Goal: Information Seeking & Learning: Learn about a topic

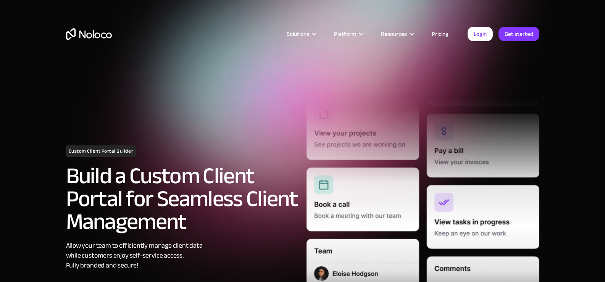
click at [438, 33] on link "Pricing" at bounding box center [440, 34] width 36 height 10
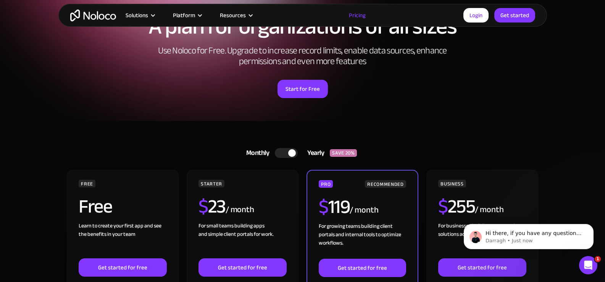
scroll to position [5, 0]
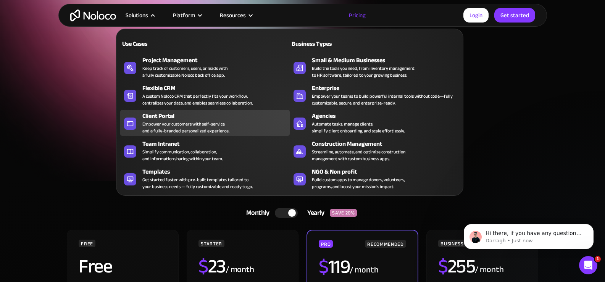
click at [163, 126] on div "Empower your customers with self-service and a fully-branded personalized exper…" at bounding box center [185, 128] width 87 height 14
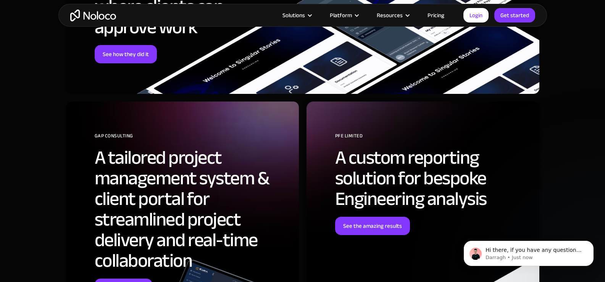
scroll to position [2459, 0]
